Goal: Information Seeking & Learning: Learn about a topic

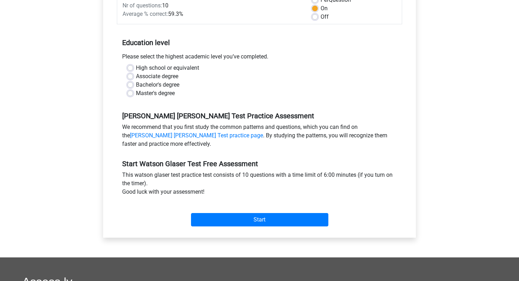
scroll to position [116, 0]
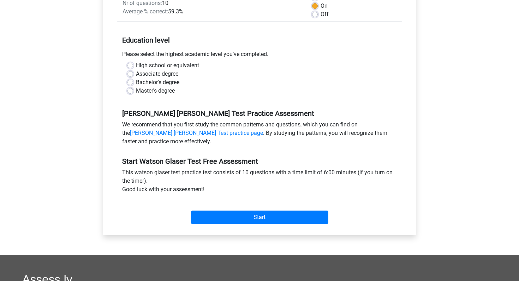
click at [136, 82] on label "Bachelor's degree" at bounding box center [157, 82] width 43 height 8
click at [130, 82] on input "Bachelor's degree" at bounding box center [130, 81] width 6 height 7
radio input "true"
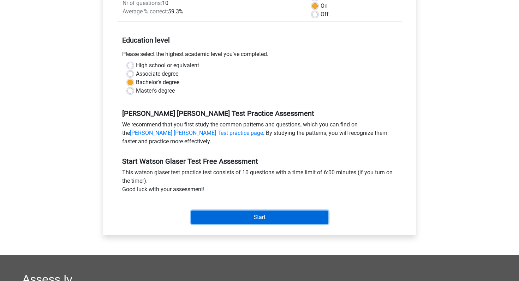
click at [201, 212] on input "Start" at bounding box center [259, 217] width 137 height 13
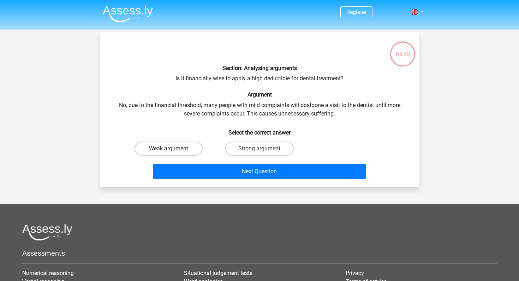
click at [184, 146] on label "Weak argument" at bounding box center [168, 149] width 68 height 14
click at [173, 149] on input "Weak argument" at bounding box center [171, 151] width 5 height 5
radio input "true"
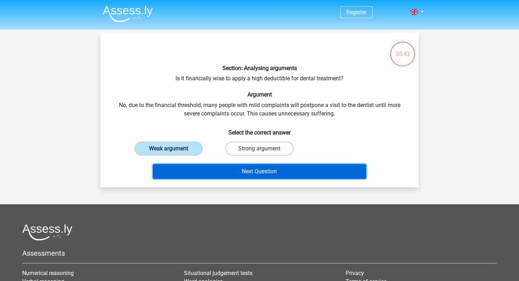
click at [218, 175] on button "Next Question" at bounding box center [259, 171] width 213 height 15
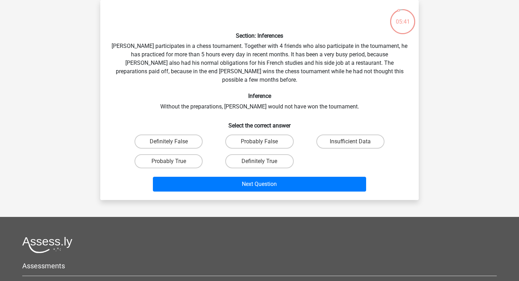
scroll to position [30, 0]
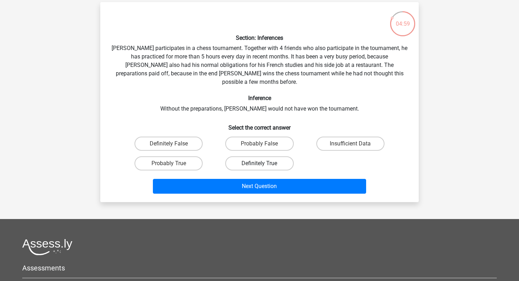
click at [250, 157] on label "Definitely True" at bounding box center [259, 164] width 68 height 14
click at [259, 164] on input "Definitely True" at bounding box center [261, 166] width 5 height 5
radio input "true"
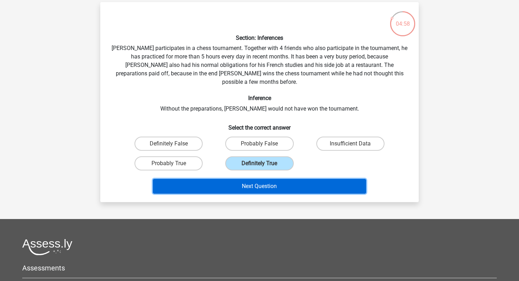
click at [247, 179] on button "Next Question" at bounding box center [259, 186] width 213 height 15
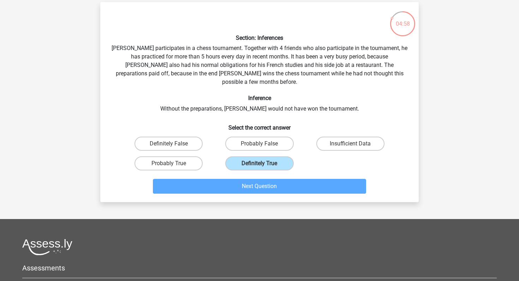
scroll to position [32, 0]
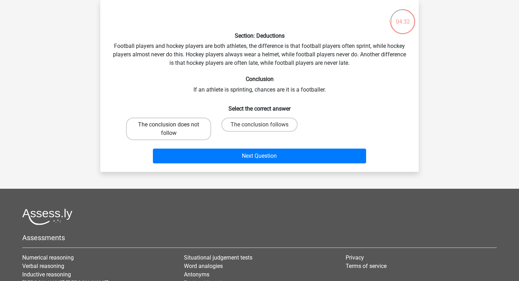
click at [190, 126] on label "The conclusion does not follow" at bounding box center [168, 129] width 85 height 23
click at [173, 126] on input "The conclusion does not follow" at bounding box center [171, 127] width 5 height 5
radio input "true"
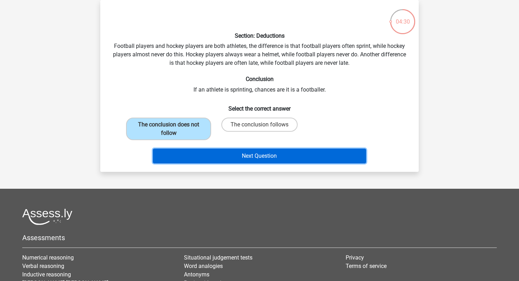
click at [231, 156] on button "Next Question" at bounding box center [259, 156] width 213 height 15
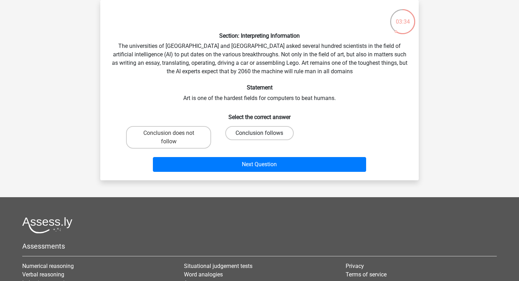
click at [245, 132] on label "Conclusion follows" at bounding box center [259, 133] width 68 height 14
click at [259, 133] on input "Conclusion follows" at bounding box center [261, 135] width 5 height 5
radio input "true"
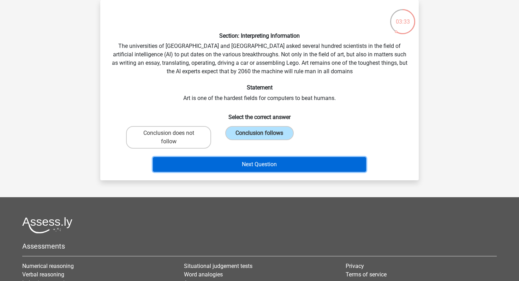
click at [245, 164] on button "Next Question" at bounding box center [259, 164] width 213 height 15
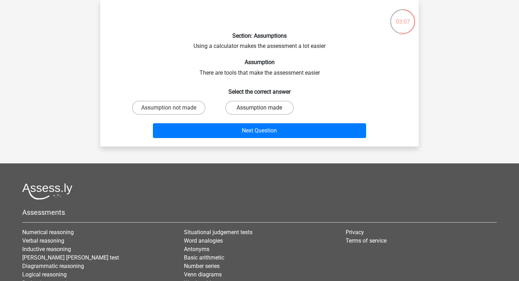
click at [245, 101] on label "Assumption made" at bounding box center [259, 108] width 68 height 14
click at [259, 108] on input "Assumption made" at bounding box center [261, 110] width 5 height 5
radio input "true"
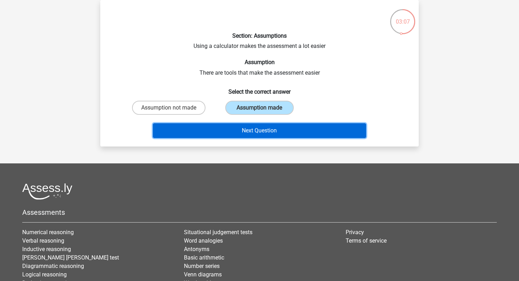
click at [248, 130] on button "Next Question" at bounding box center [259, 130] width 213 height 15
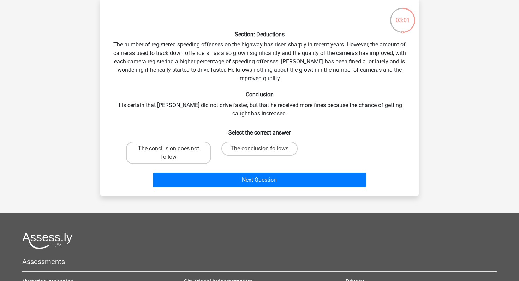
scroll to position [36, 0]
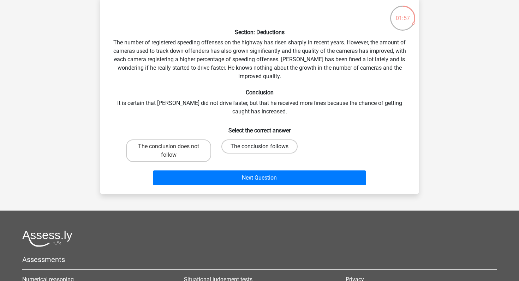
click at [243, 146] on label "The conclusion follows" at bounding box center [259, 147] width 76 height 14
click at [259, 147] on input "The conclusion follows" at bounding box center [261, 149] width 5 height 5
radio input "true"
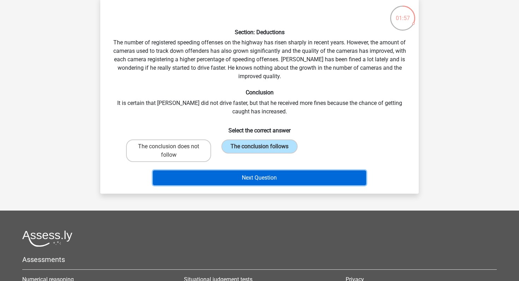
click at [246, 182] on button "Next Question" at bounding box center [259, 178] width 213 height 15
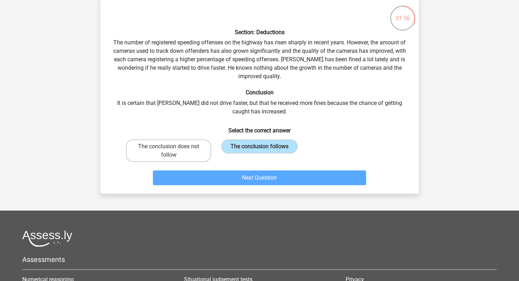
scroll to position [32, 0]
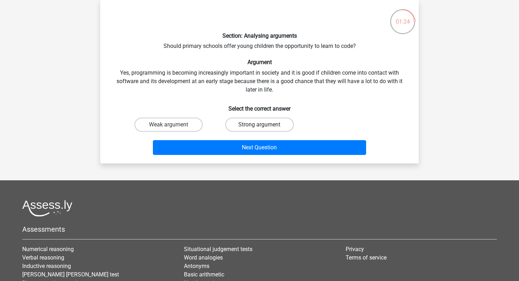
click at [269, 120] on label "Strong argument" at bounding box center [259, 125] width 68 height 14
click at [264, 125] on input "Strong argument" at bounding box center [261, 127] width 5 height 5
radio input "true"
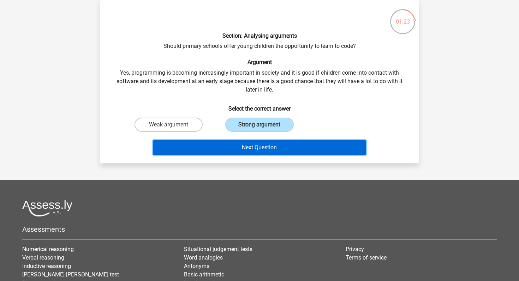
click at [268, 145] on button "Next Question" at bounding box center [259, 147] width 213 height 15
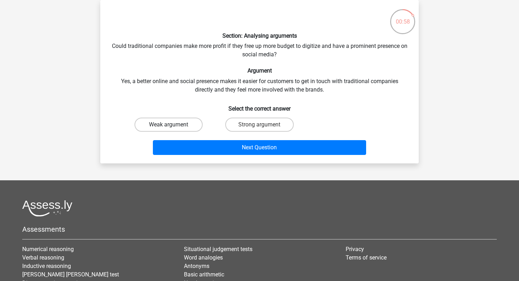
click at [184, 127] on label "Weak argument" at bounding box center [168, 125] width 68 height 14
click at [173, 127] on input "Weak argument" at bounding box center [171, 127] width 5 height 5
radio input "true"
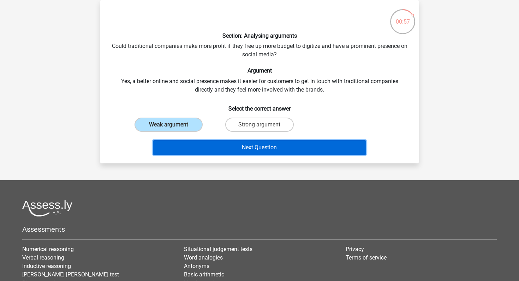
click at [207, 144] on button "Next Question" at bounding box center [259, 147] width 213 height 15
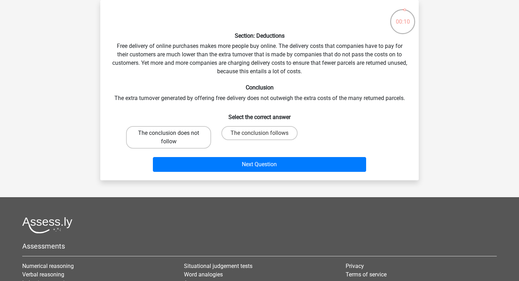
click at [181, 140] on label "The conclusion does not follow" at bounding box center [168, 137] width 85 height 23
click at [173, 138] on input "The conclusion does not follow" at bounding box center [171, 135] width 5 height 5
radio input "true"
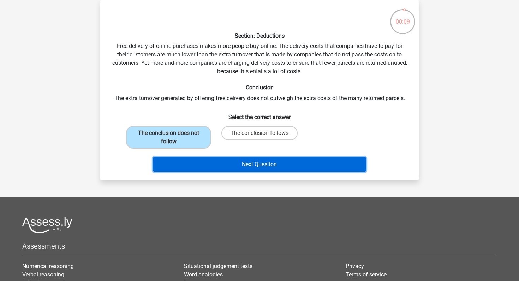
click at [186, 159] on button "Next Question" at bounding box center [259, 164] width 213 height 15
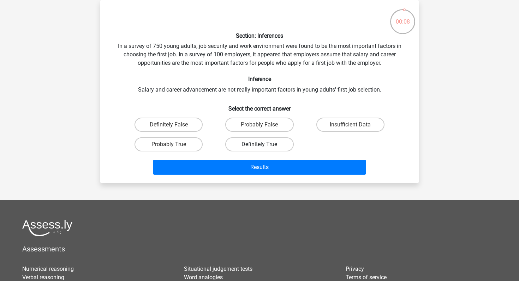
click at [247, 144] on label "Definitely True" at bounding box center [259, 145] width 68 height 14
click at [259, 145] on input "Definitely True" at bounding box center [261, 147] width 5 height 5
radio input "true"
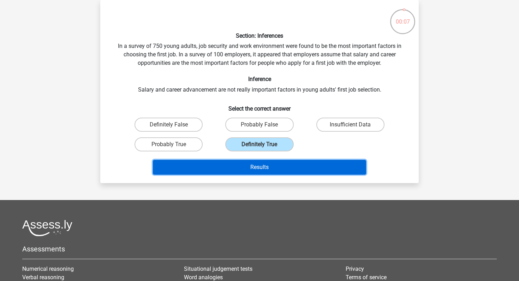
click at [242, 163] on button "Results" at bounding box center [259, 167] width 213 height 15
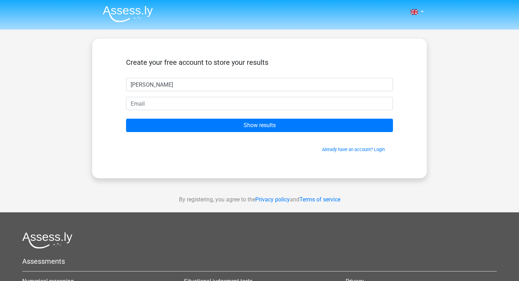
type input "liz"
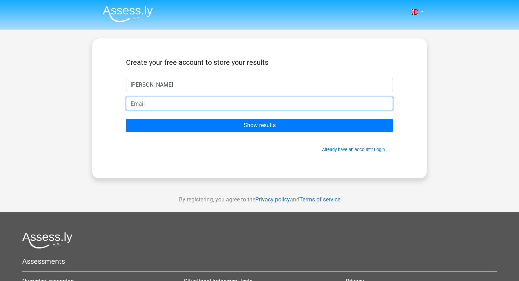
click at [232, 103] on input "email" at bounding box center [259, 103] width 267 height 13
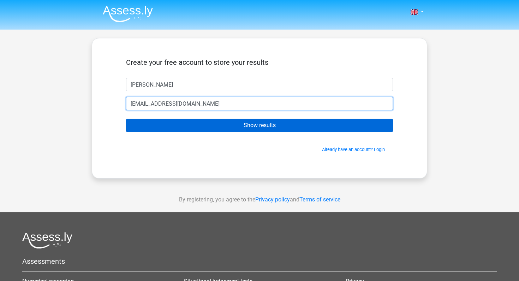
type input "elizabethakinnitire@gmail.com"
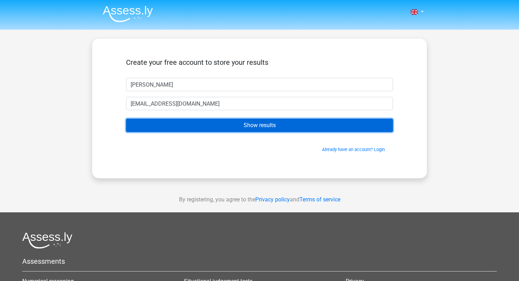
click at [259, 126] on input "Show results" at bounding box center [259, 125] width 267 height 13
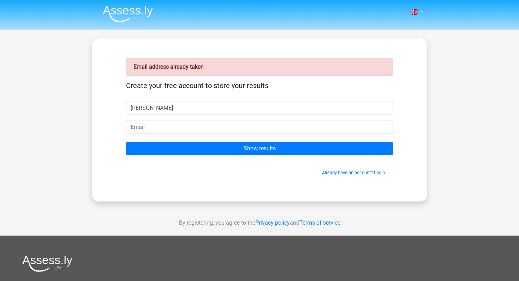
type input "[PERSON_NAME]"
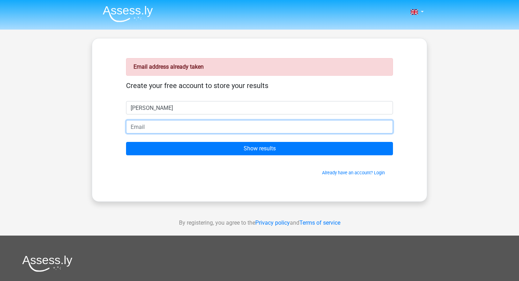
click at [232, 131] on input "email" at bounding box center [259, 126] width 267 height 13
type input "[EMAIL_ADDRESS][DOMAIN_NAME]"
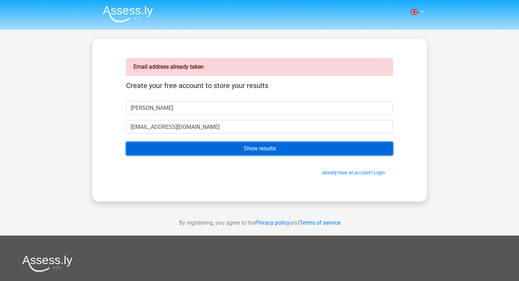
click at [231, 150] on input "Show results" at bounding box center [259, 148] width 267 height 13
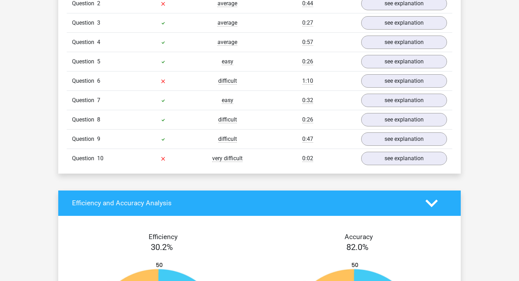
scroll to position [536, 0]
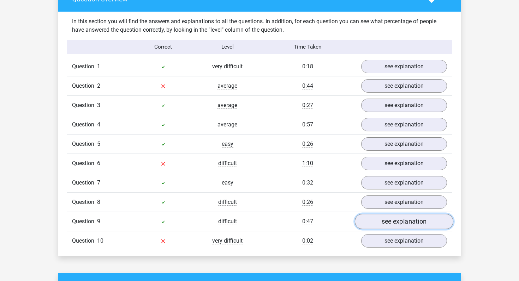
click at [364, 223] on link "see explanation" at bounding box center [403, 222] width 98 height 16
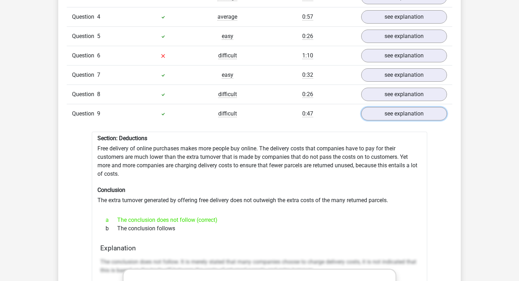
scroll to position [482, 0]
